Goal: Task Accomplishment & Management: Use online tool/utility

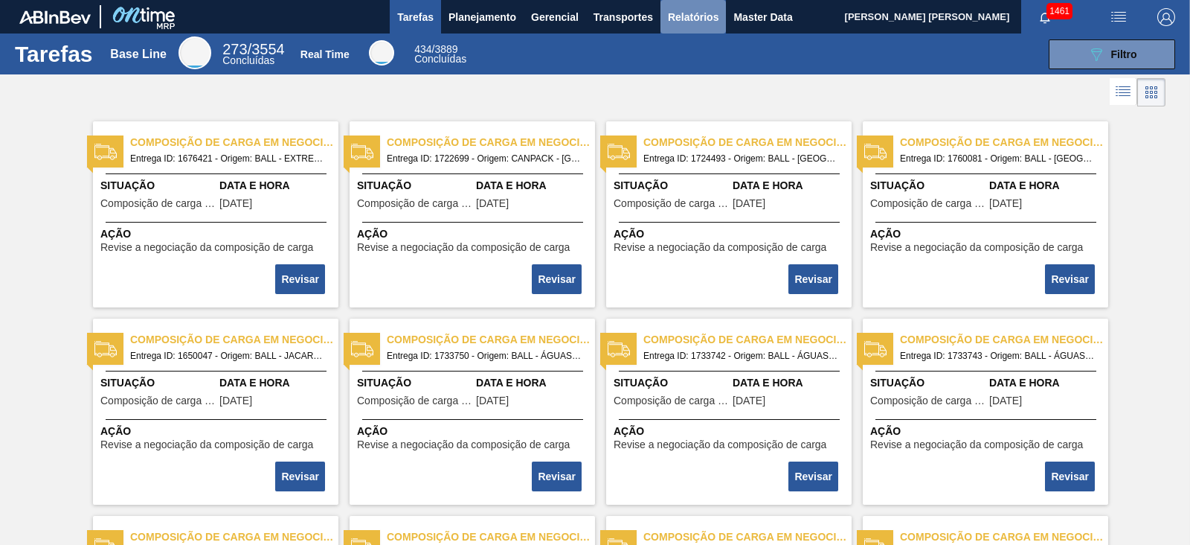
click at [683, 4] on button "Relatórios" at bounding box center [693, 16] width 65 height 33
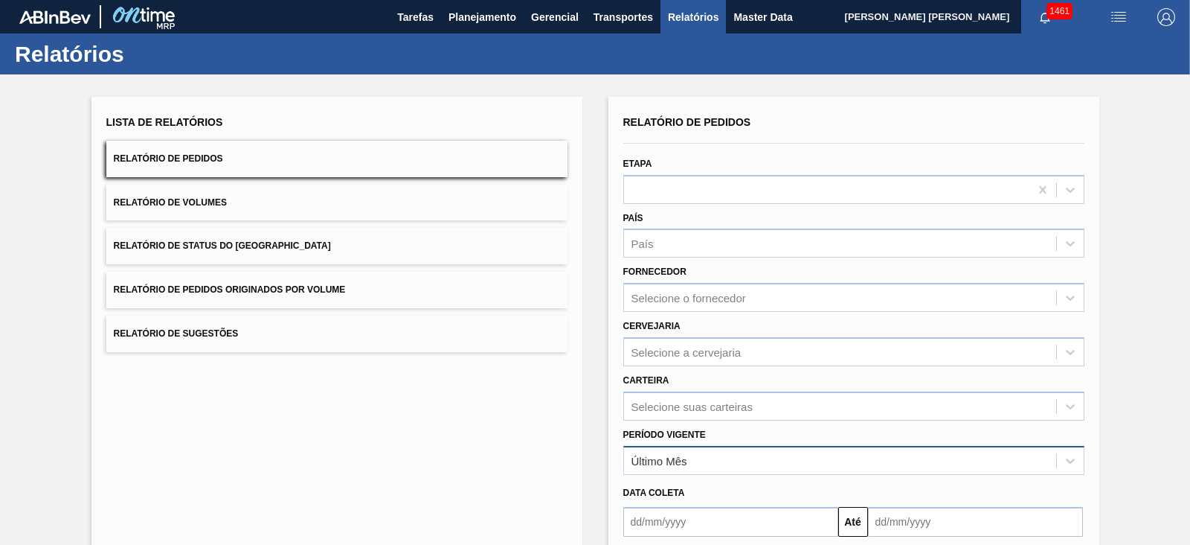
click at [685, 454] on div "Último Mês" at bounding box center [660, 460] width 56 height 13
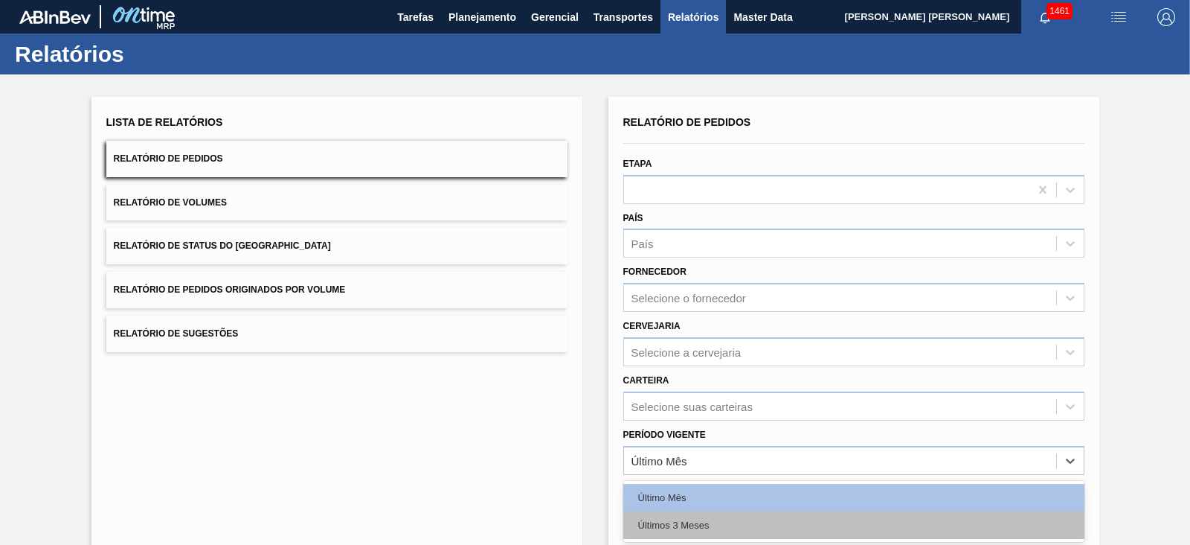
click at [698, 511] on div "Últimos 3 Meses" at bounding box center [854, 525] width 461 height 28
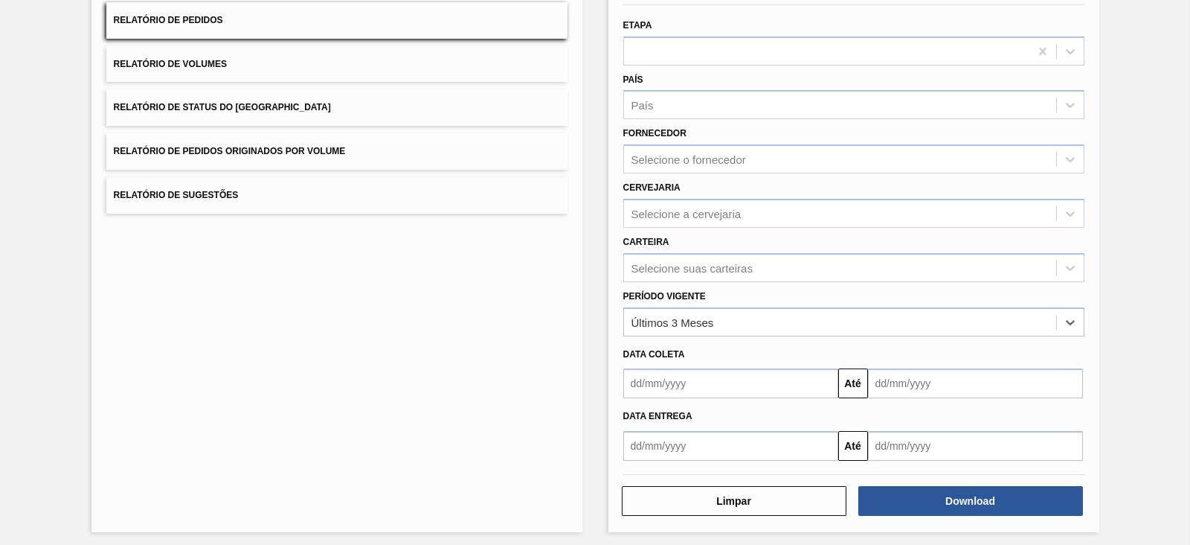
scroll to position [142, 0]
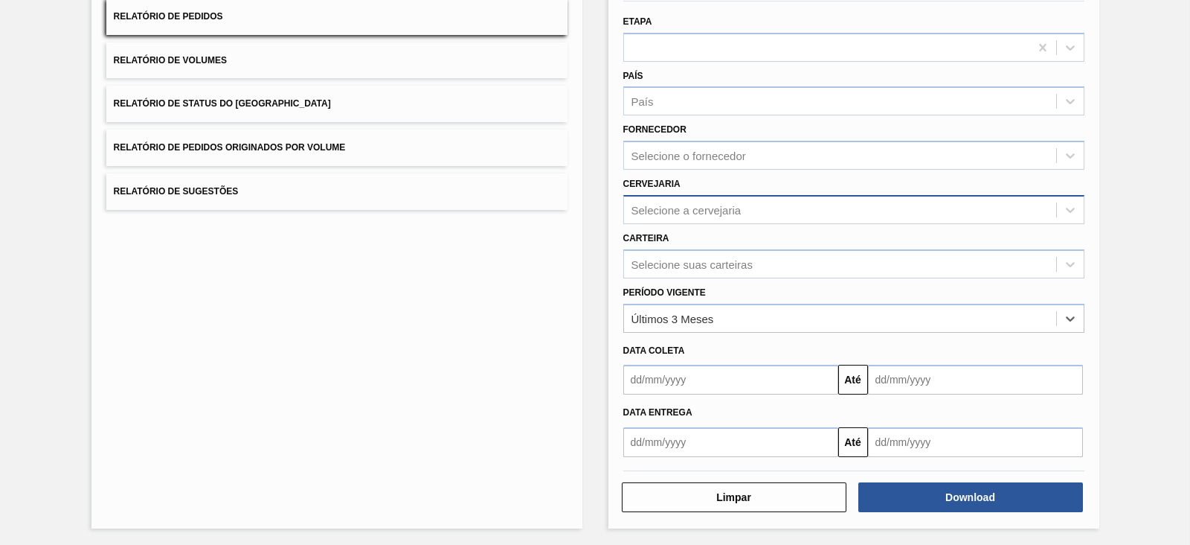
click at [654, 204] on div "Selecione a cervejaria" at bounding box center [687, 209] width 110 height 13
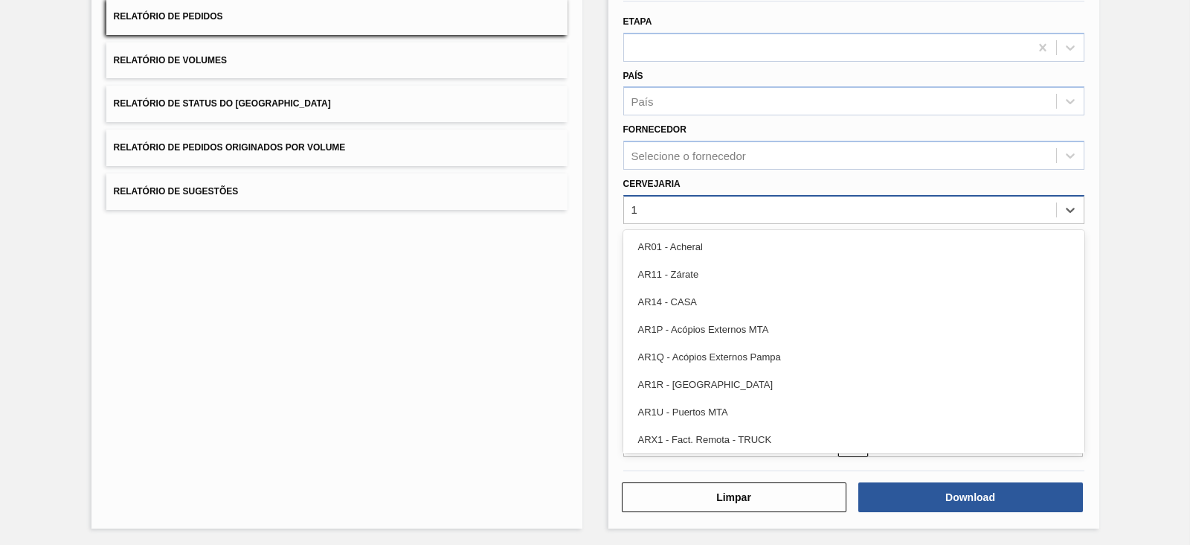
type input "13"
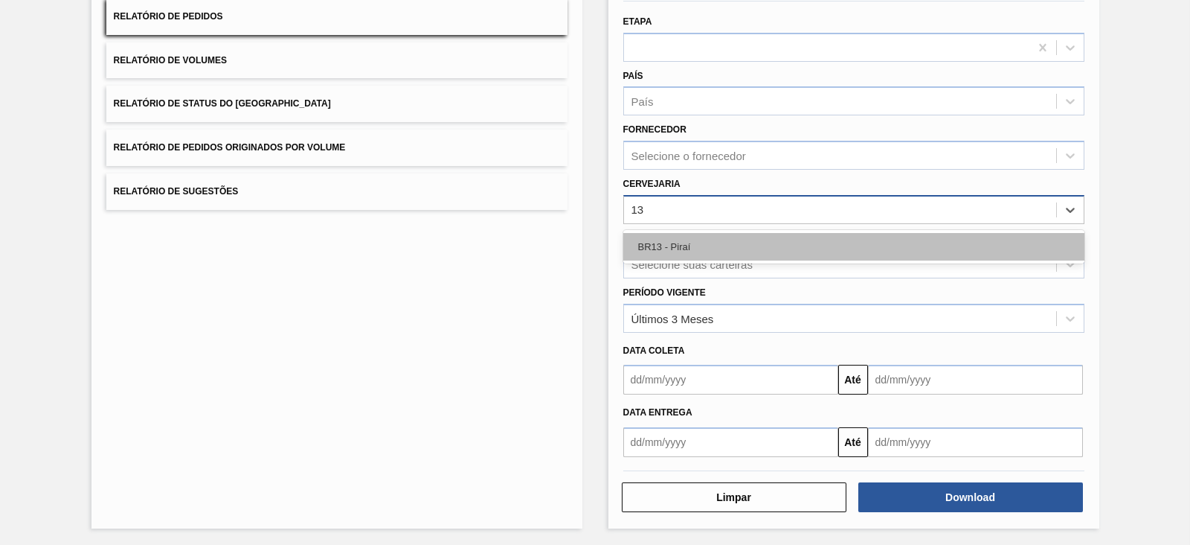
click at [660, 238] on div "BR13 - Piraí" at bounding box center [854, 247] width 461 height 28
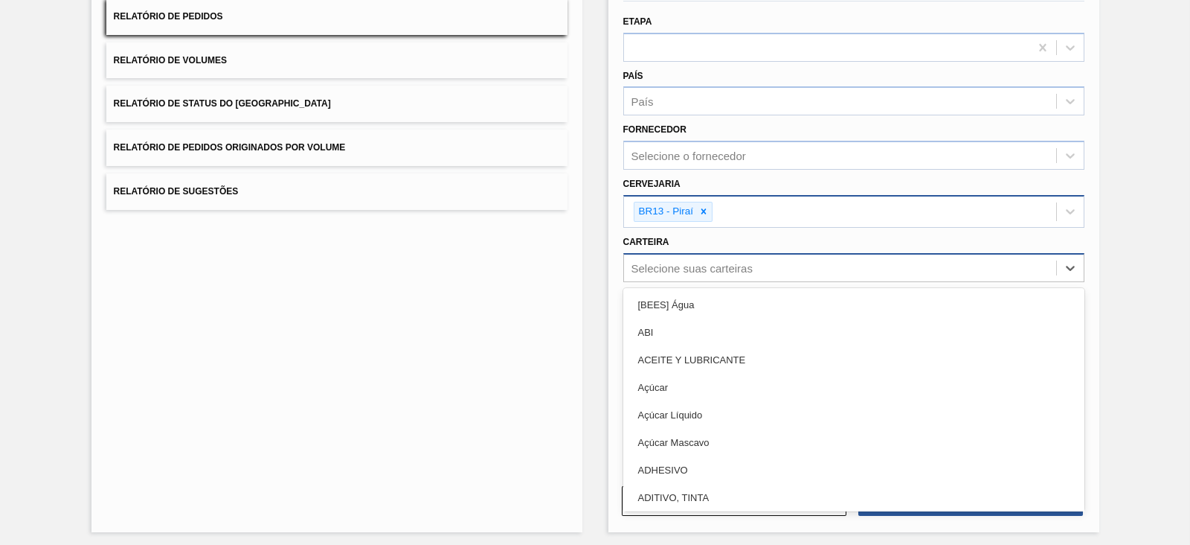
click at [663, 270] on div "Selecione suas carteiras" at bounding box center [692, 267] width 121 height 13
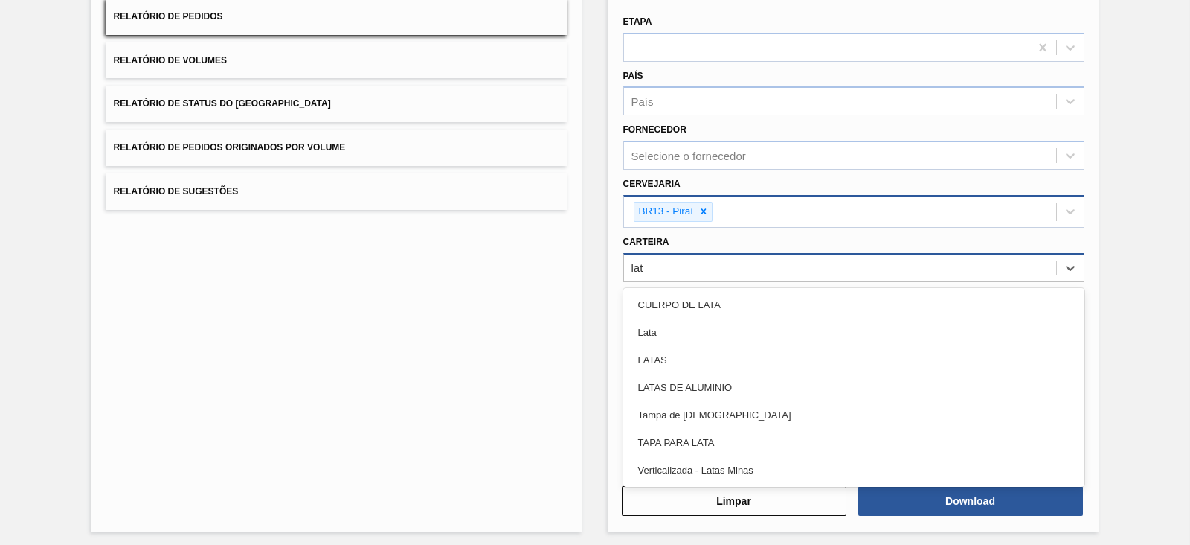
type input "lata"
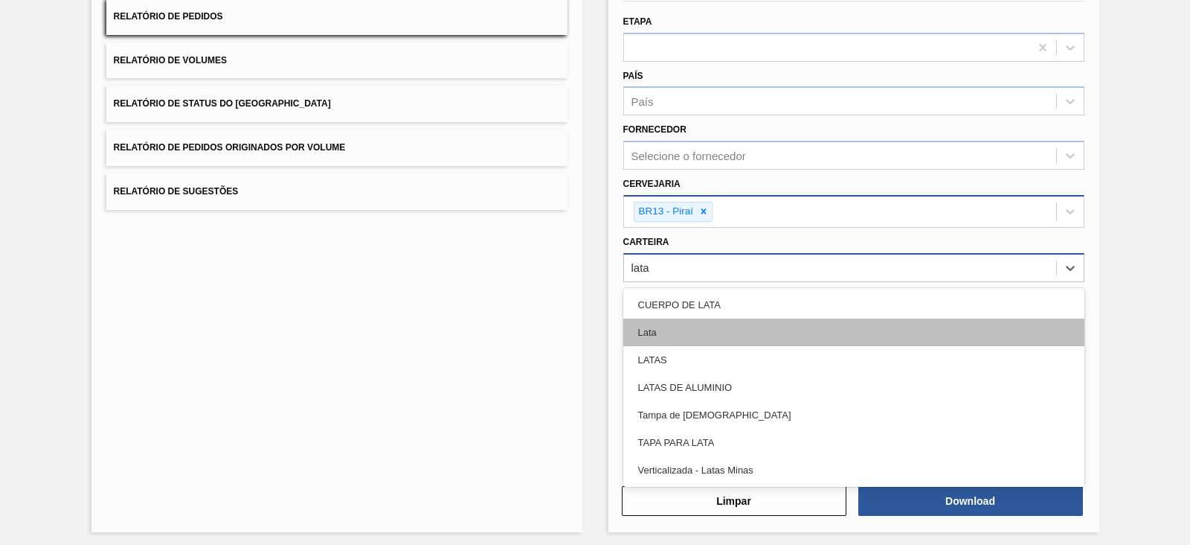
click at [672, 321] on div "Lata" at bounding box center [854, 332] width 461 height 28
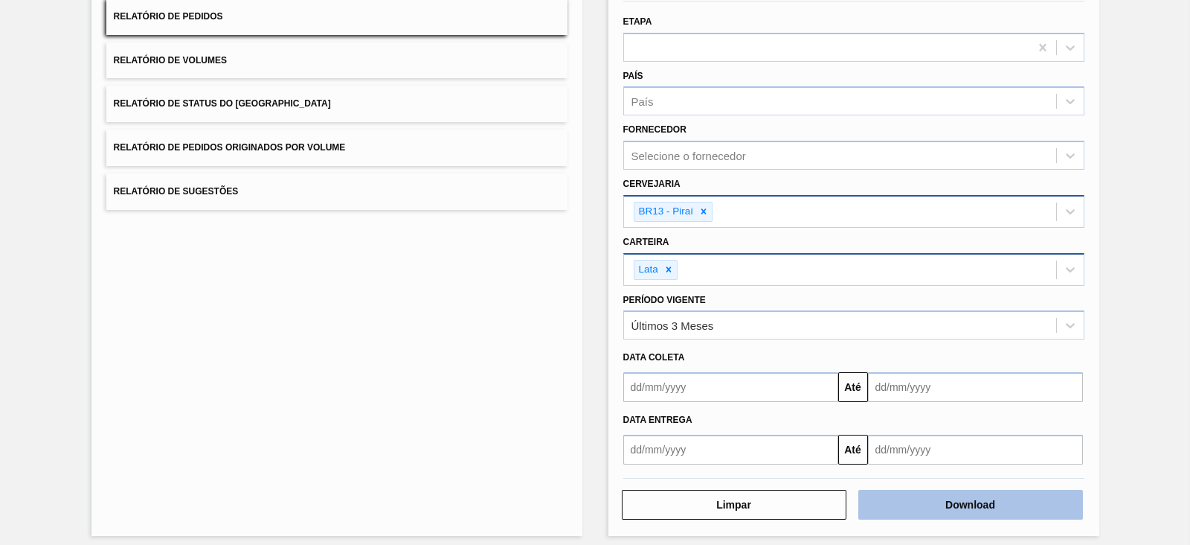
click at [900, 509] on button "Download" at bounding box center [971, 505] width 225 height 30
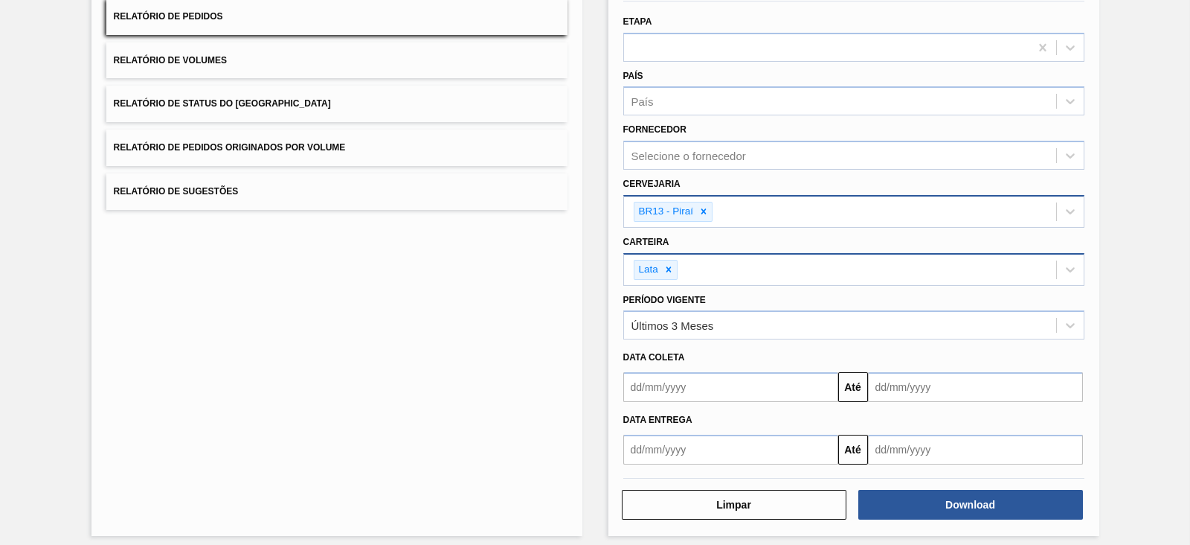
scroll to position [0, 0]
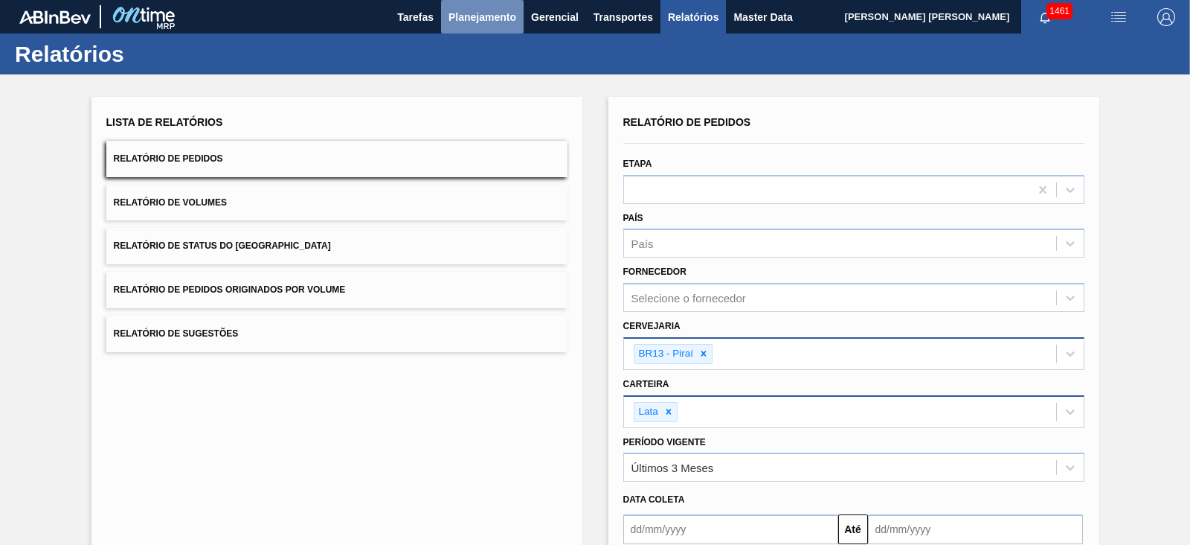
click at [502, 13] on span "Planejamento" at bounding box center [483, 17] width 68 height 18
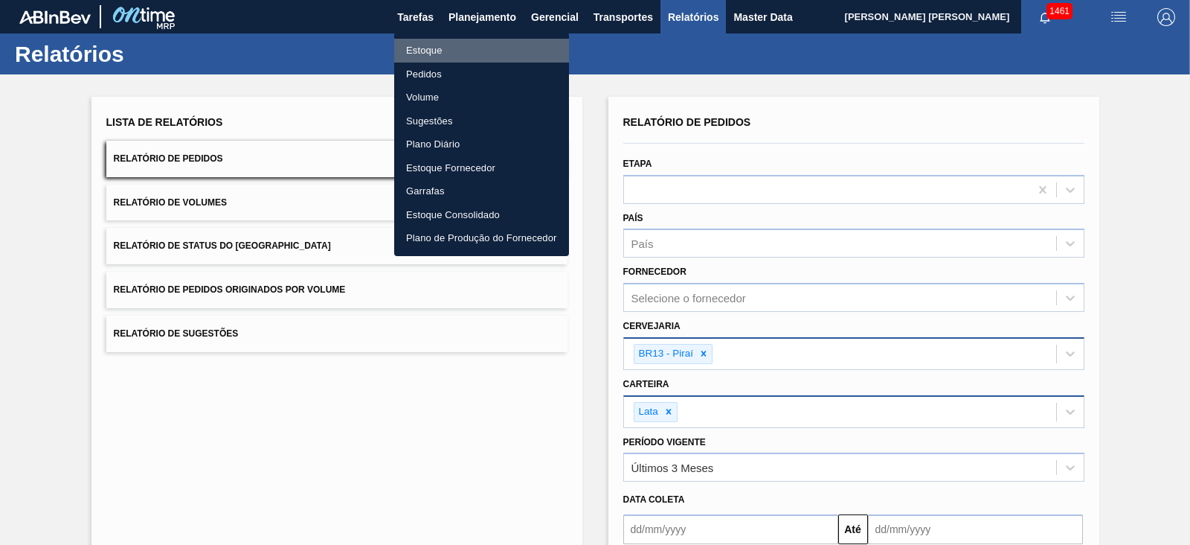
click at [430, 42] on li "Estoque" at bounding box center [481, 51] width 175 height 24
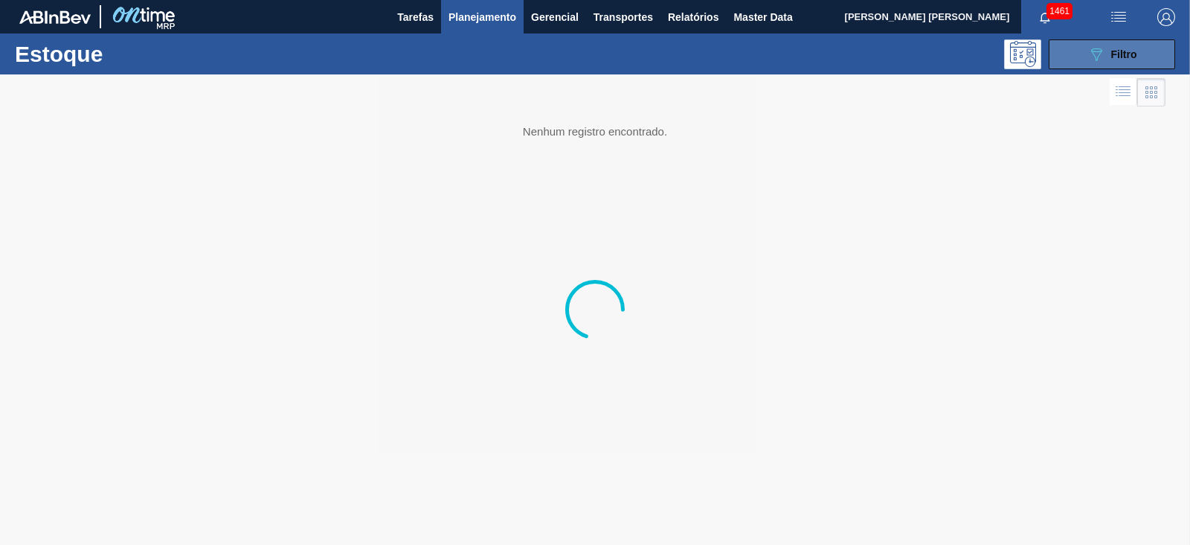
click at [1096, 51] on icon "089F7B8B-B2A5-4AFE-B5C0-19BA573D28AC" at bounding box center [1097, 54] width 18 height 18
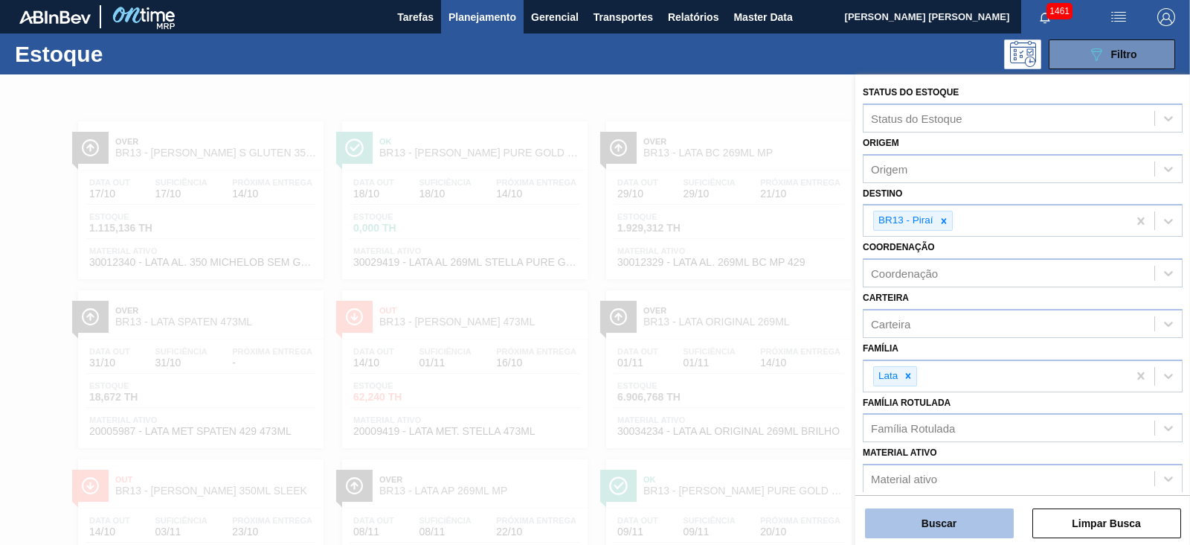
click at [930, 515] on button "Buscar" at bounding box center [939, 523] width 149 height 30
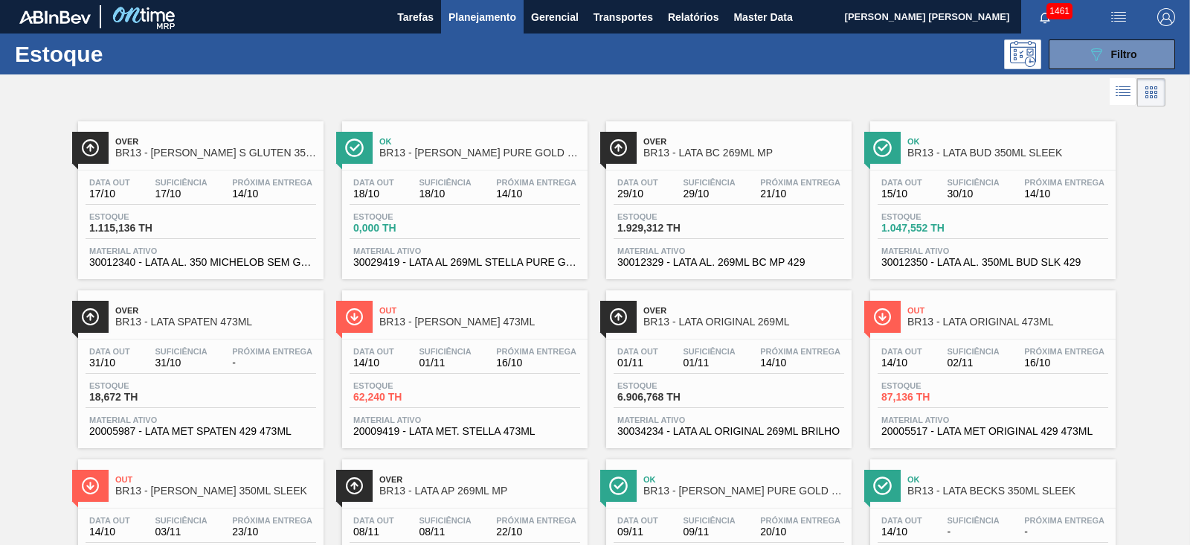
scroll to position [1577, 0]
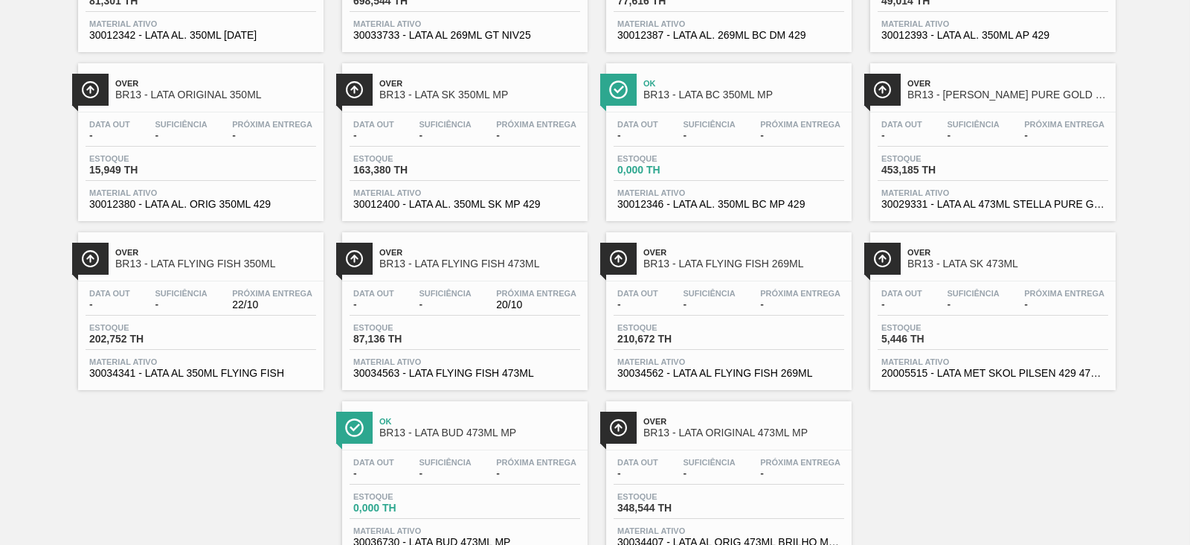
click at [480, 292] on div "Data out - Suficiência - Próxima Entrega 20/10 Estoque 87,136 TH Material ativo…" at bounding box center [465, 331] width 246 height 101
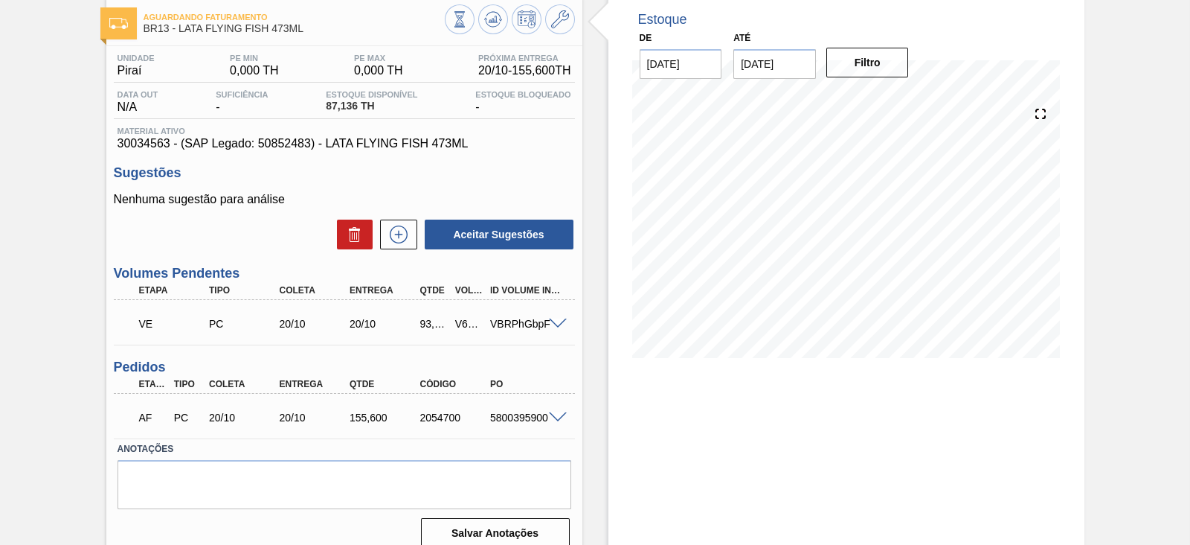
scroll to position [95, 0]
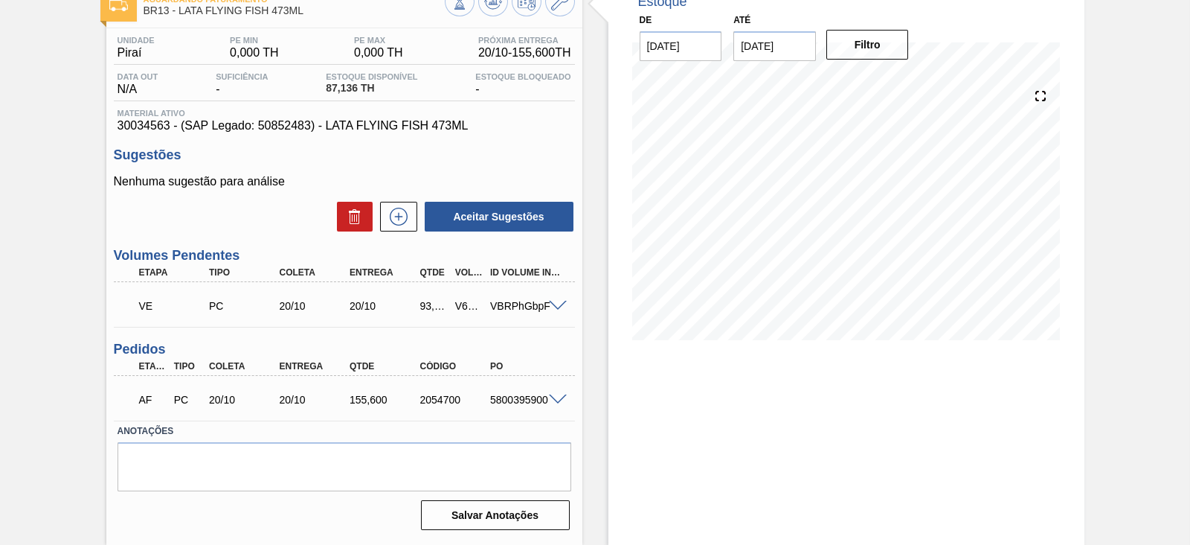
click at [556, 403] on span at bounding box center [558, 399] width 18 height 11
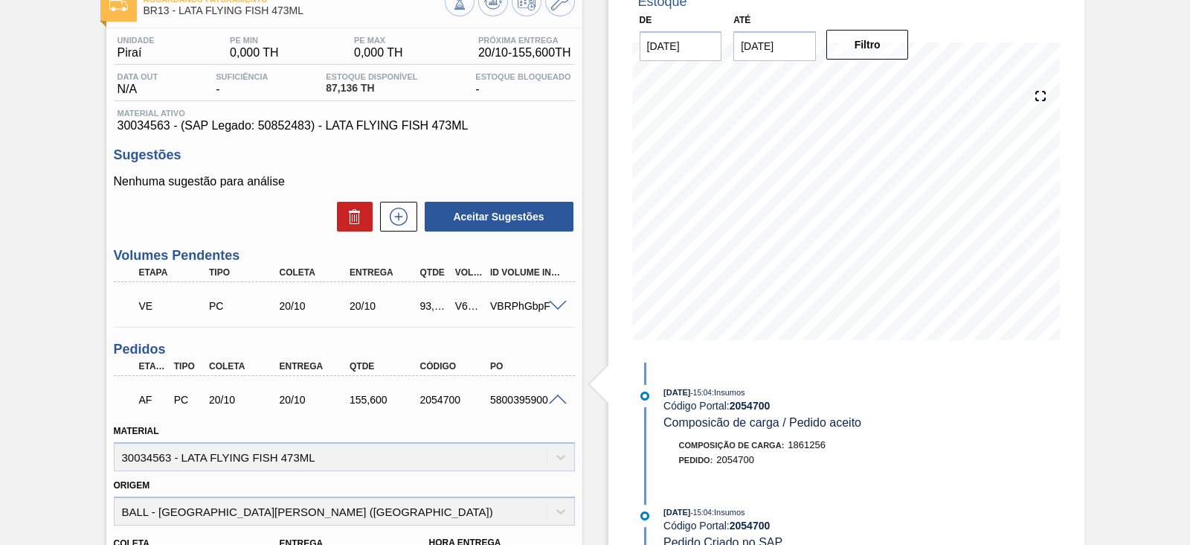
click at [562, 303] on span at bounding box center [558, 306] width 18 height 11
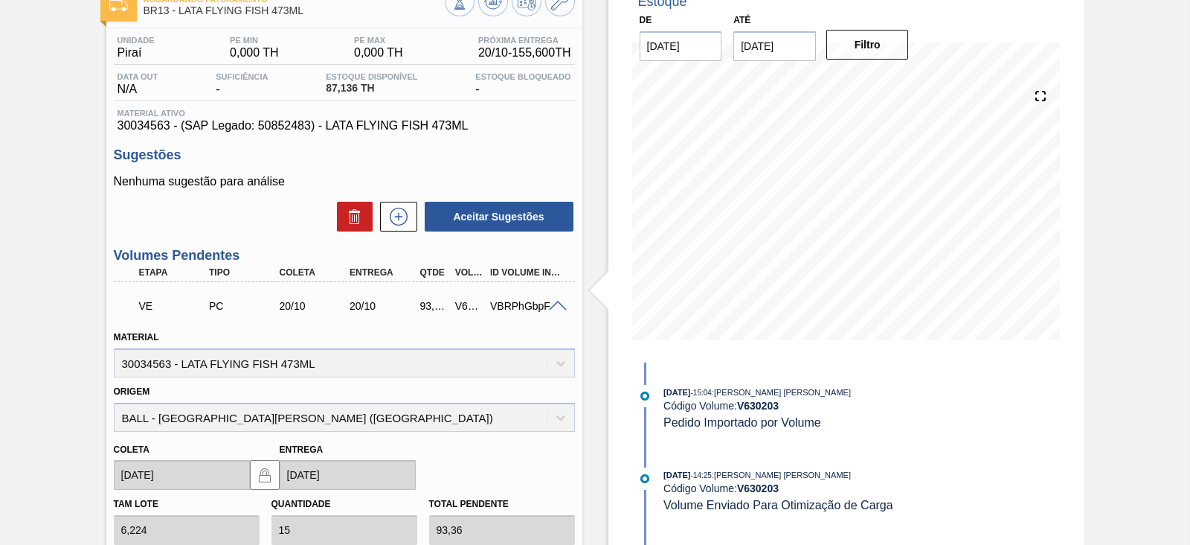
scroll to position [305, 0]
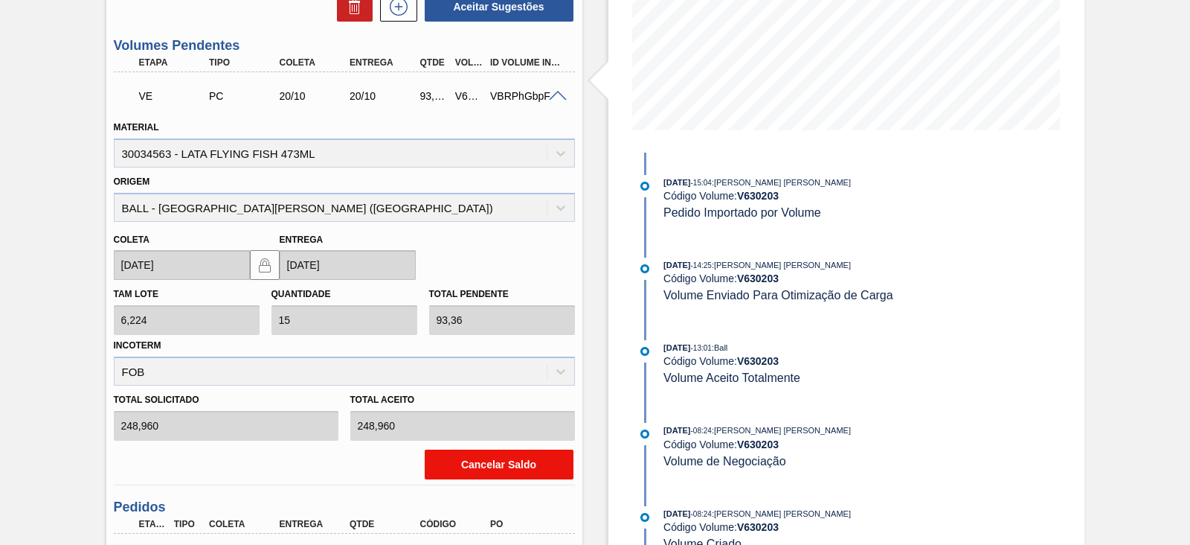
click at [493, 462] on button "Cancelar Saldo" at bounding box center [499, 464] width 149 height 30
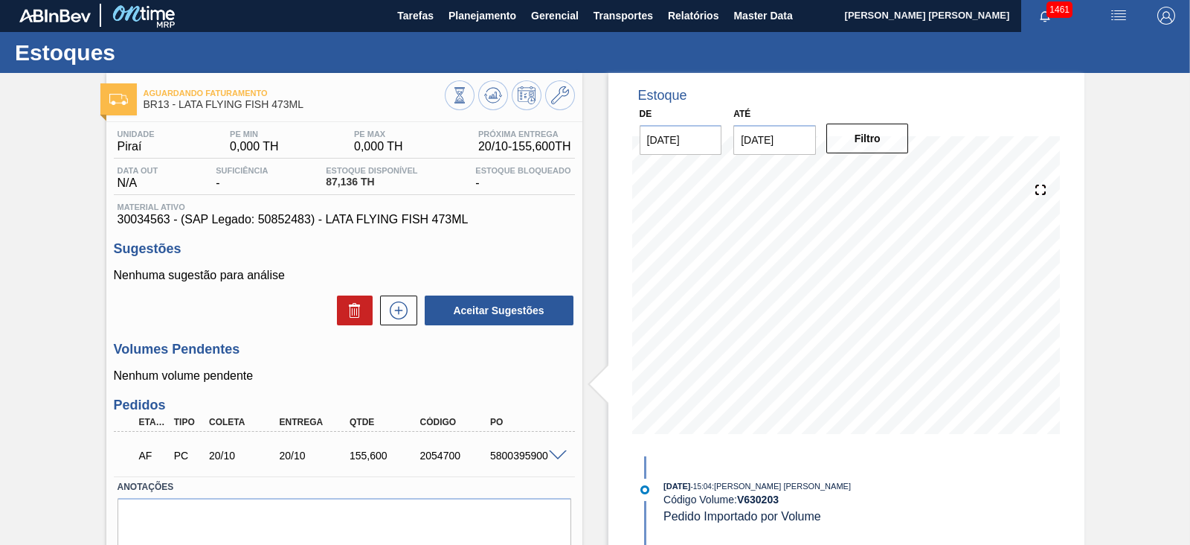
scroll to position [0, 0]
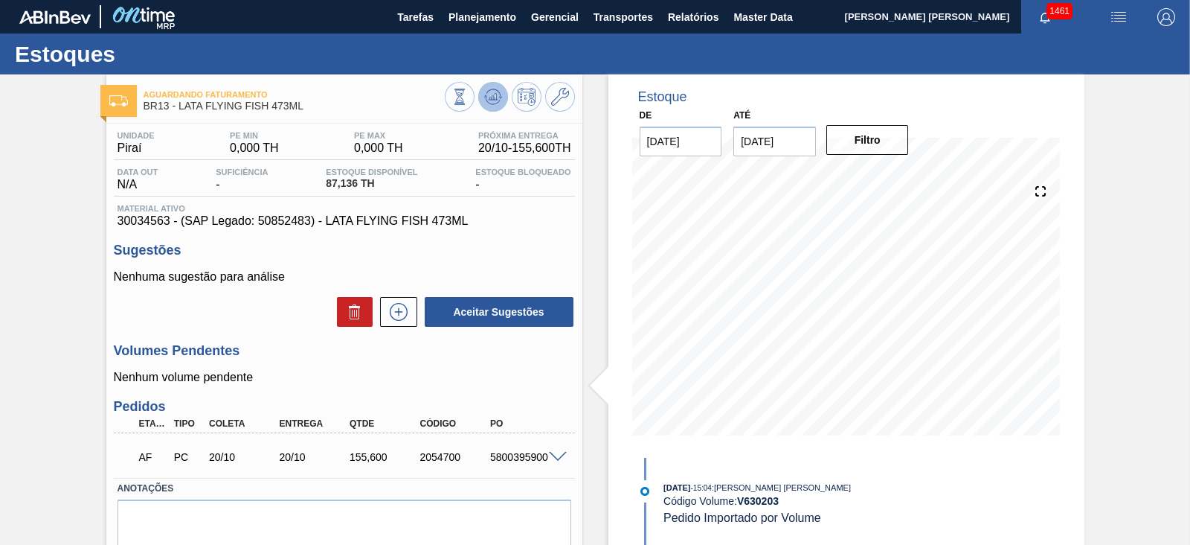
click at [481, 106] on button at bounding box center [493, 97] width 30 height 30
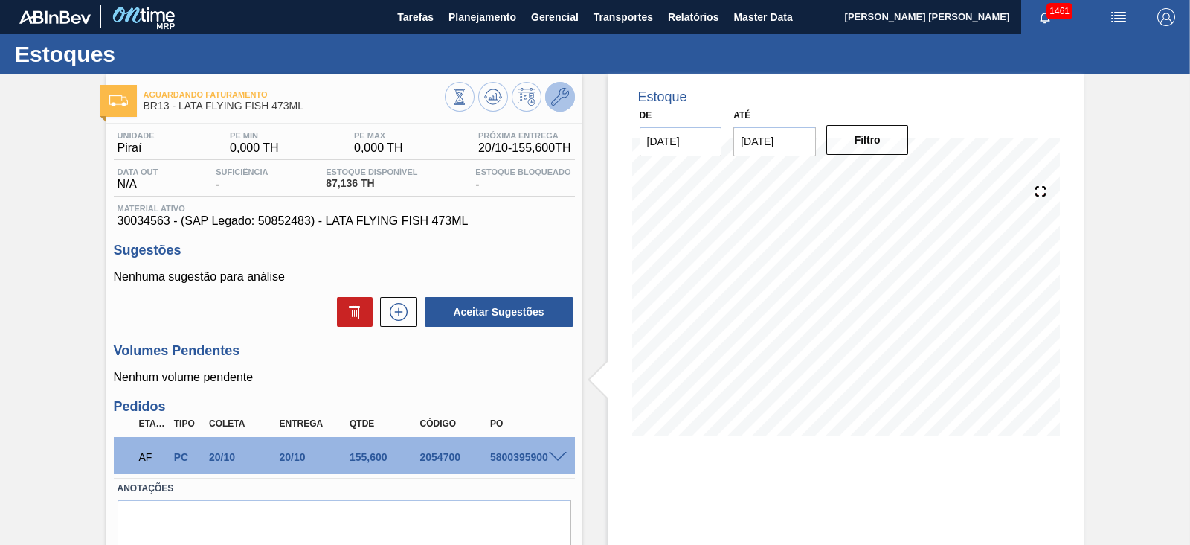
click at [554, 106] on button at bounding box center [560, 97] width 30 height 30
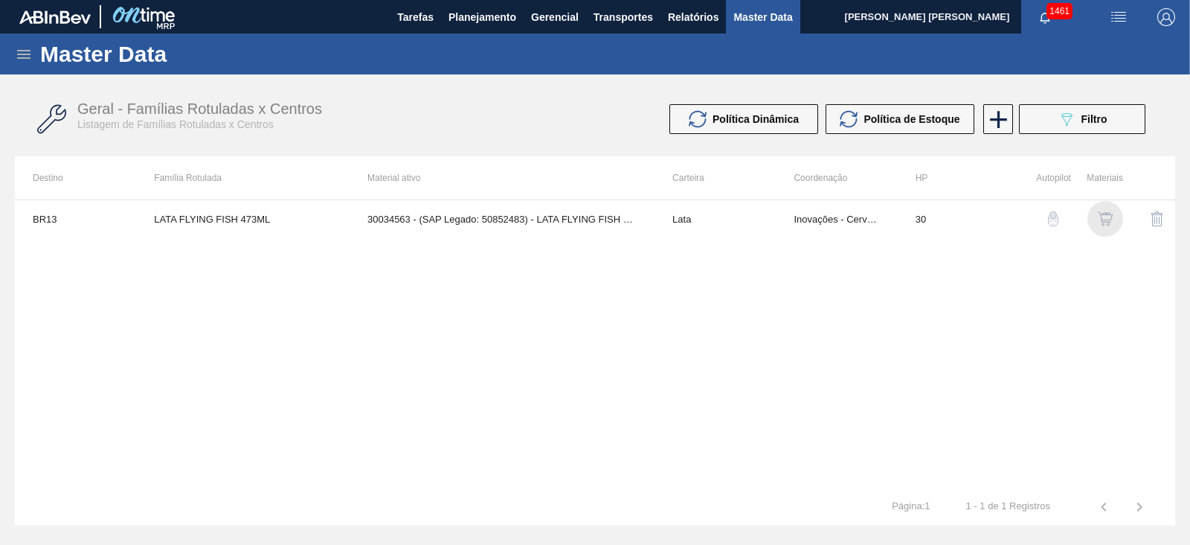
click at [1109, 214] on img "button" at bounding box center [1105, 218] width 15 height 15
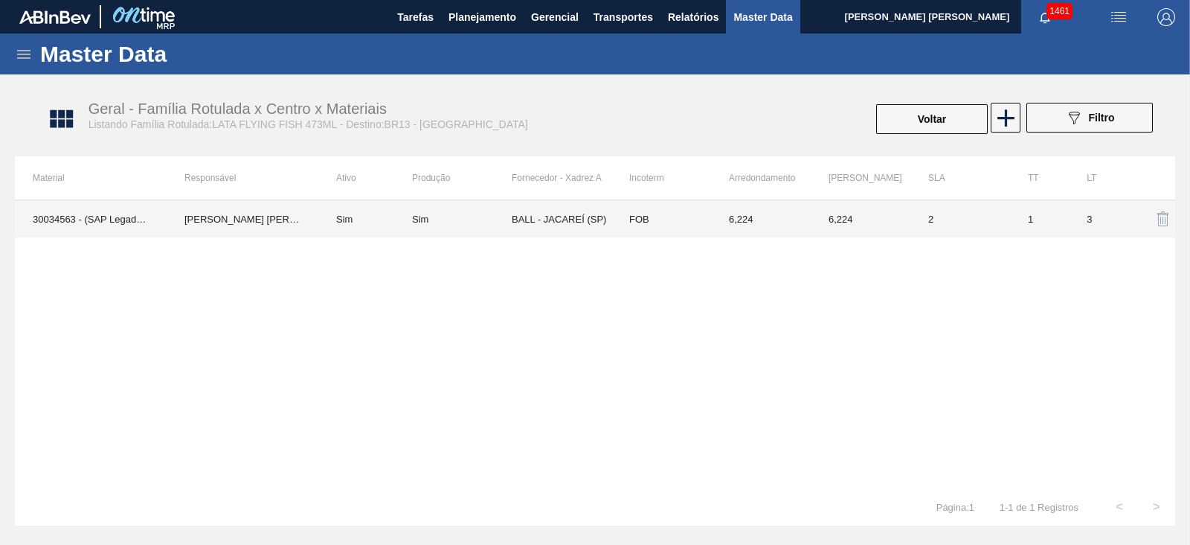
click at [595, 211] on td "BALL - JACAREÍ (SP)" at bounding box center [562, 218] width 100 height 37
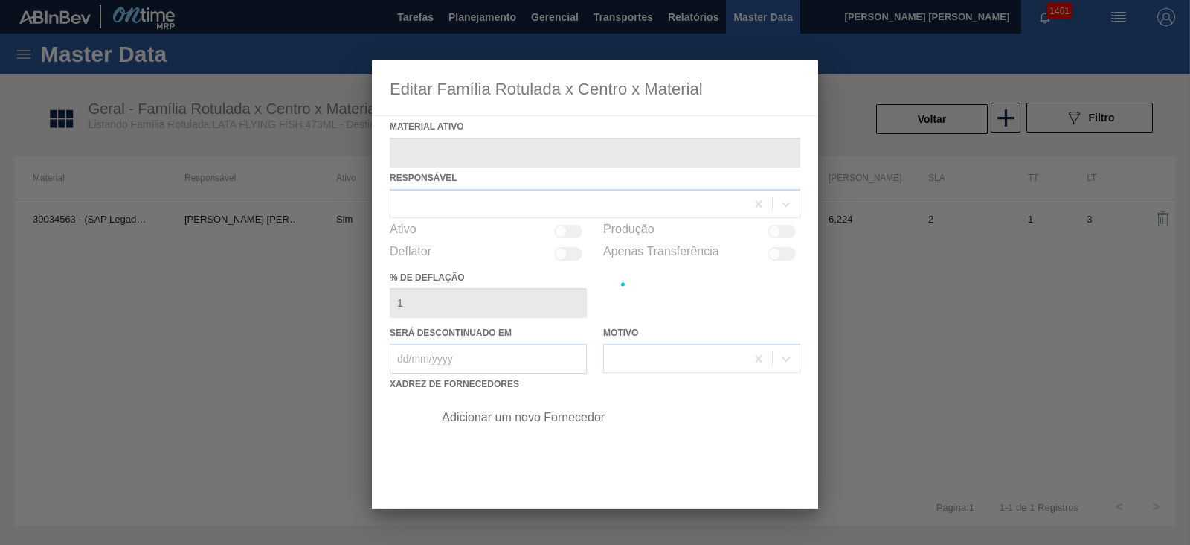
type ativo "30034563 - (SAP Legado: 50852483) - LATA FLYING FISH 473ML"
checkbox input "true"
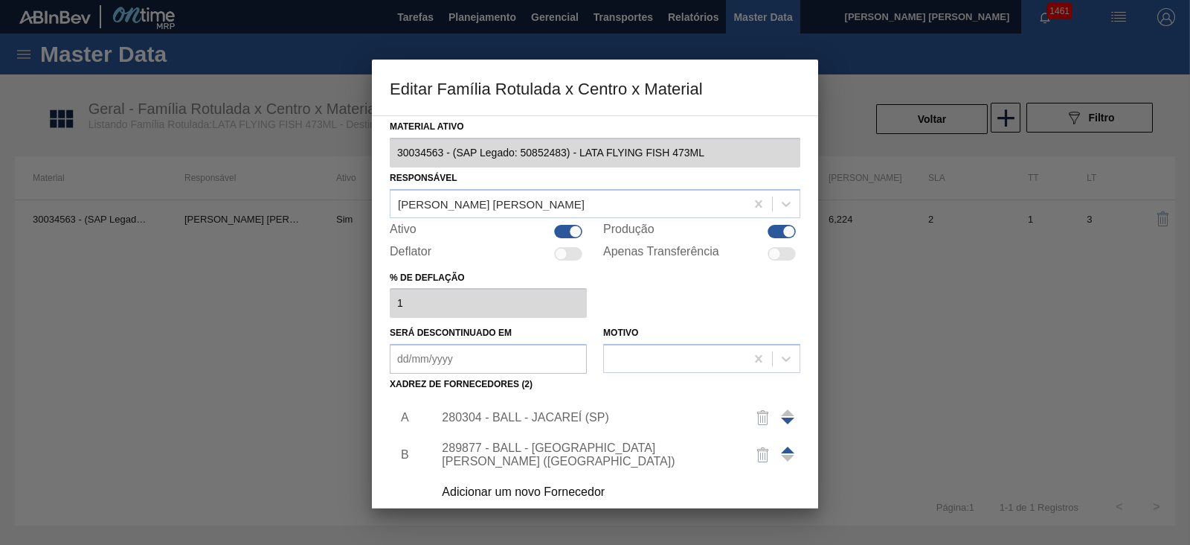
scroll to position [124, 0]
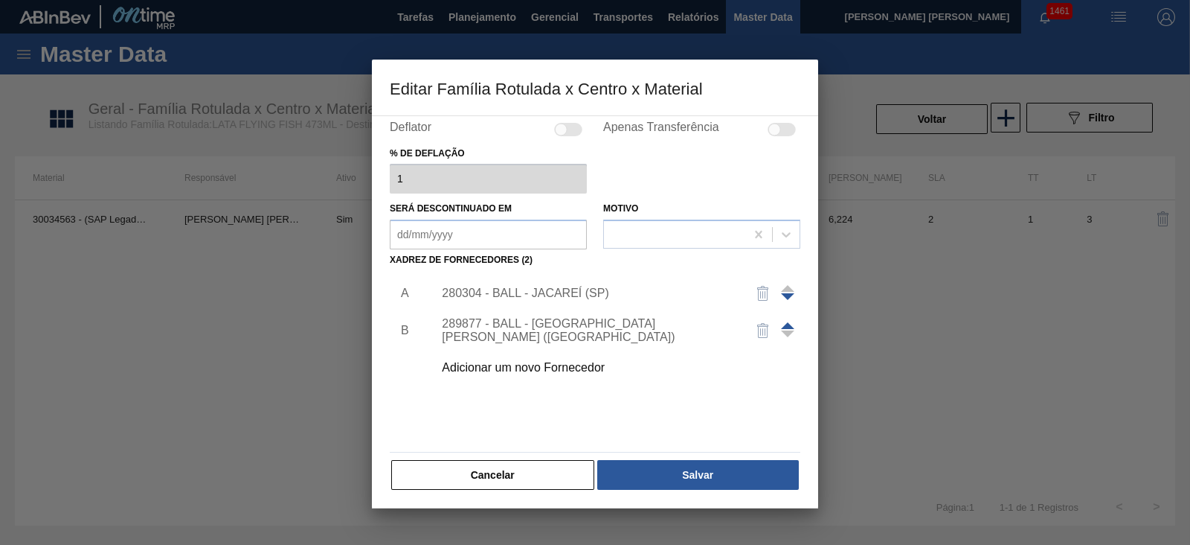
click at [569, 368] on div "Adicionar um novo Fornecedor" at bounding box center [588, 367] width 292 height 13
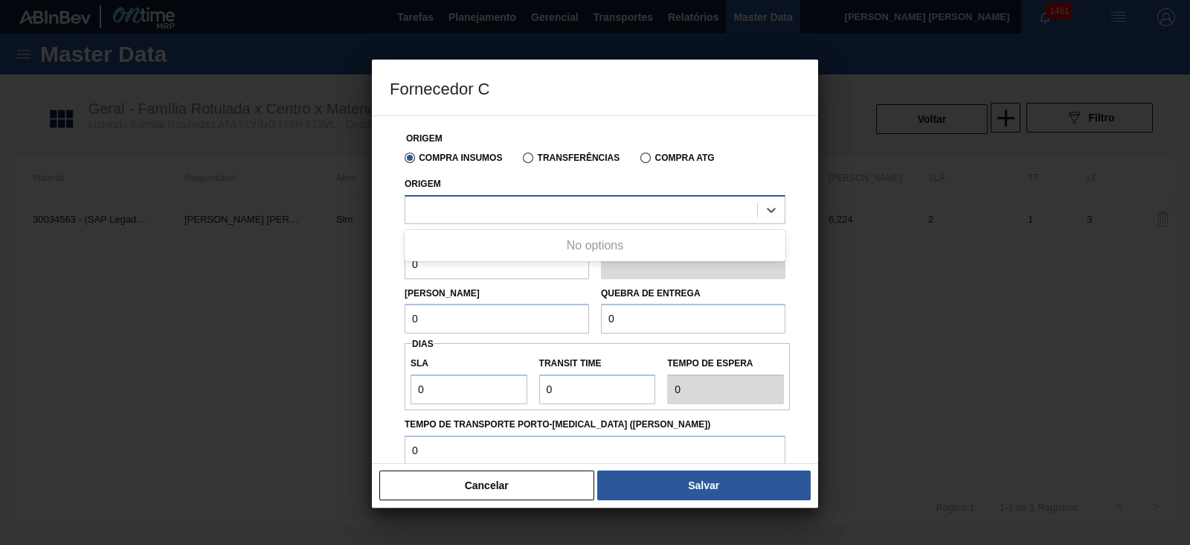
click at [513, 206] on div at bounding box center [582, 210] width 352 height 22
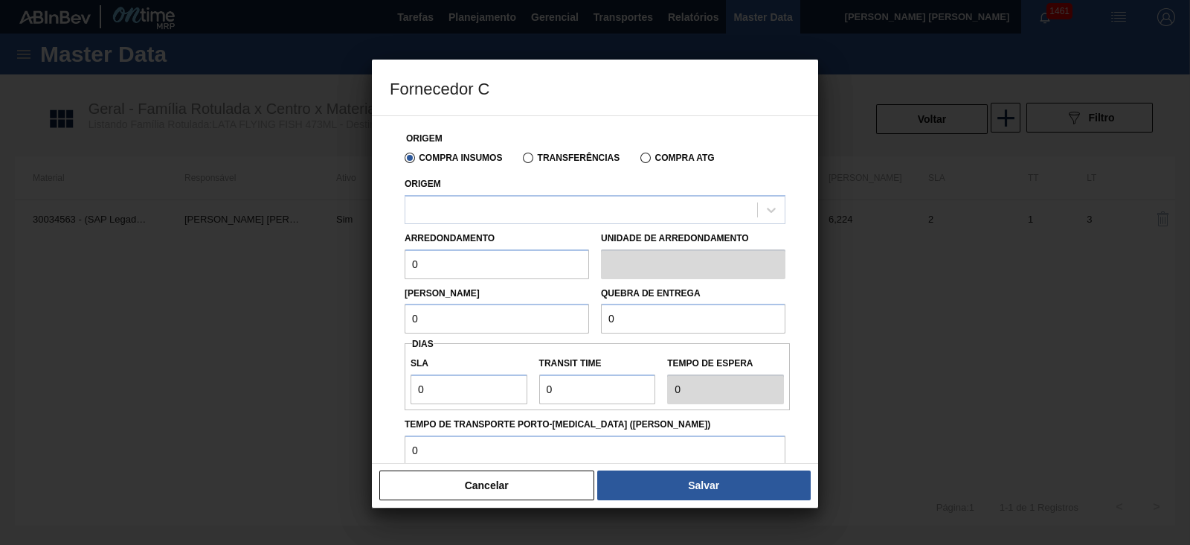
click at [216, 243] on div at bounding box center [595, 272] width 1190 height 545
click at [533, 476] on button "Cancelar" at bounding box center [486, 485] width 215 height 30
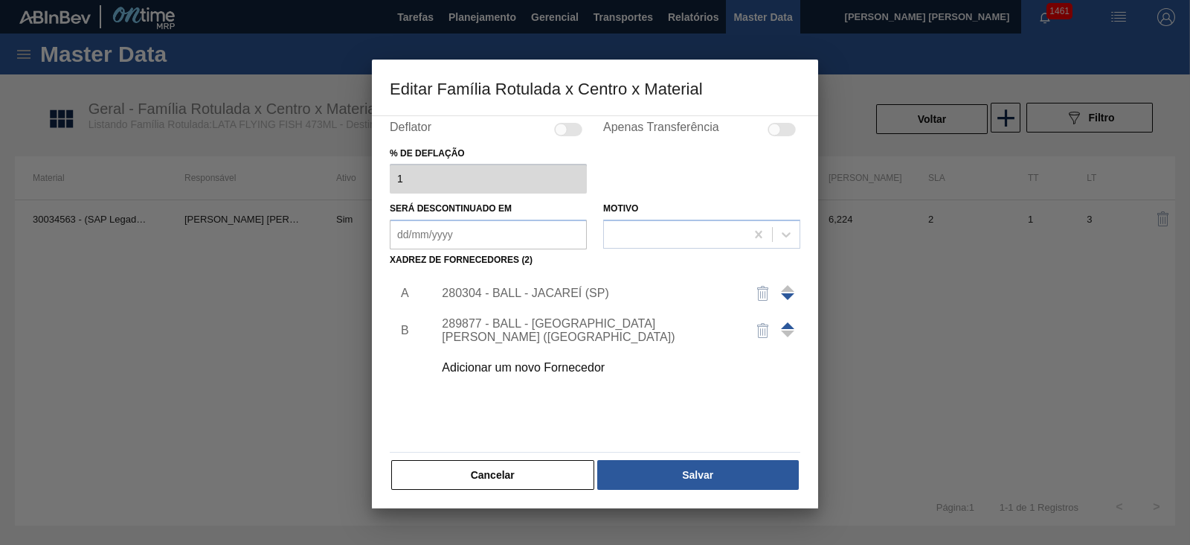
click at [298, 228] on div at bounding box center [595, 272] width 1190 height 545
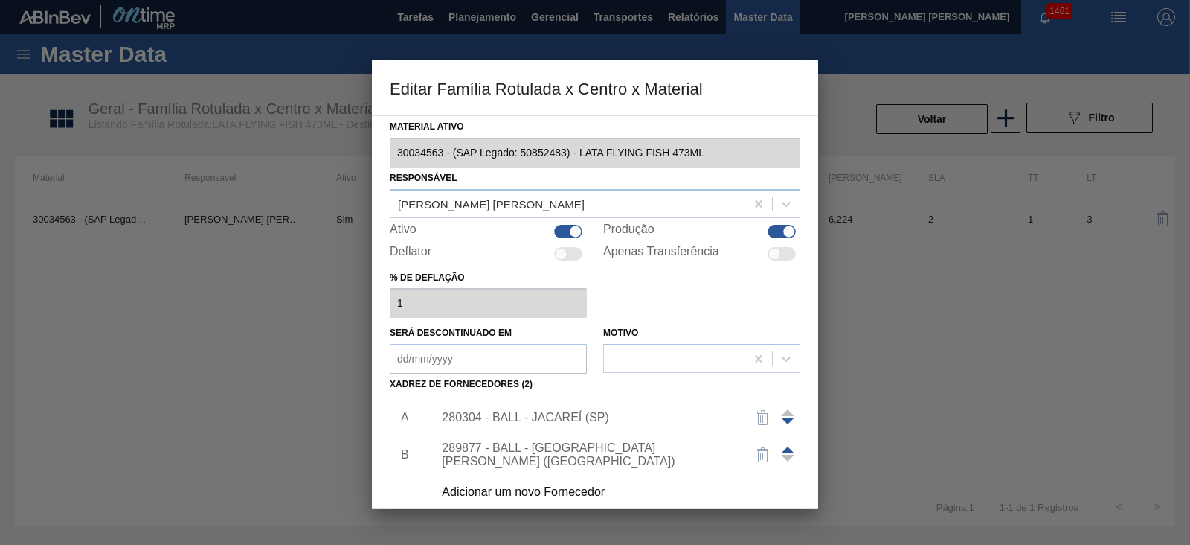
click at [1010, 346] on div at bounding box center [595, 272] width 1190 height 545
